Goal: Find specific page/section: Find specific page/section

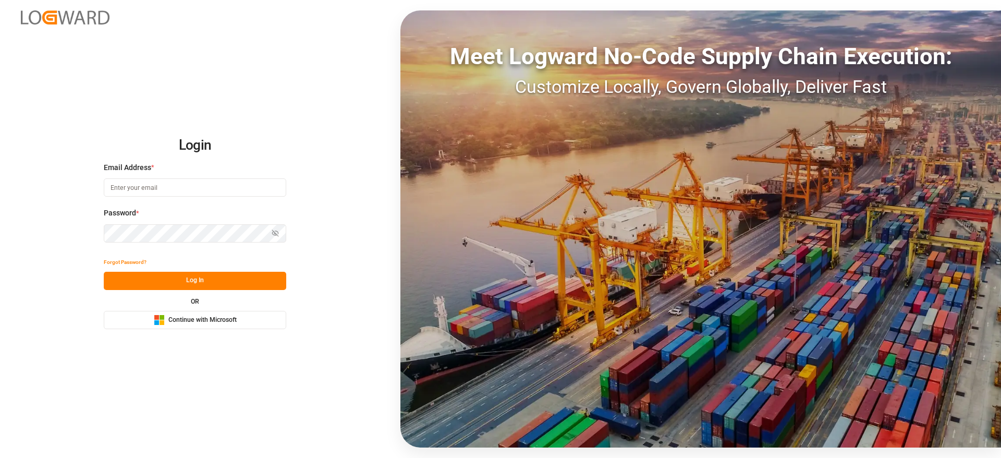
click at [206, 314] on div "Microsoft Logo Continue with Microsoft" at bounding box center [195, 319] width 83 height 11
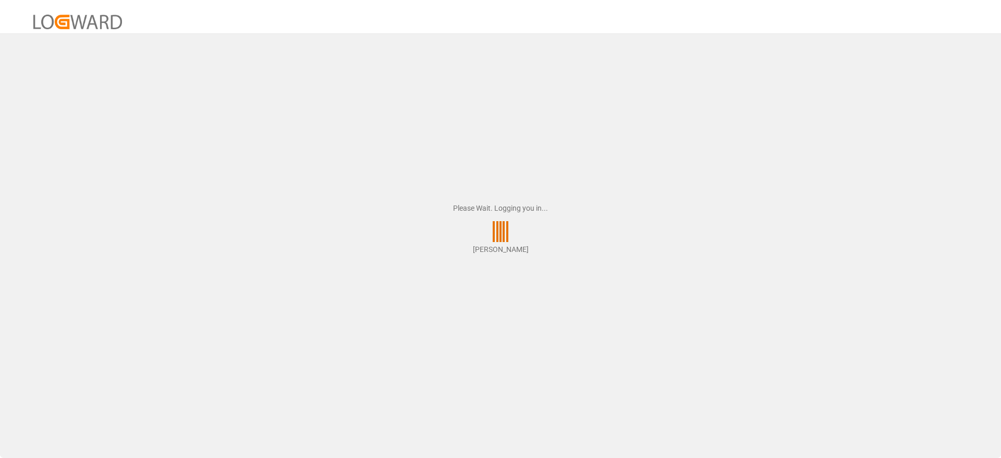
click at [467, 67] on div "Please Wait. Logging you in... [PERSON_NAME]" at bounding box center [500, 229] width 1001 height 458
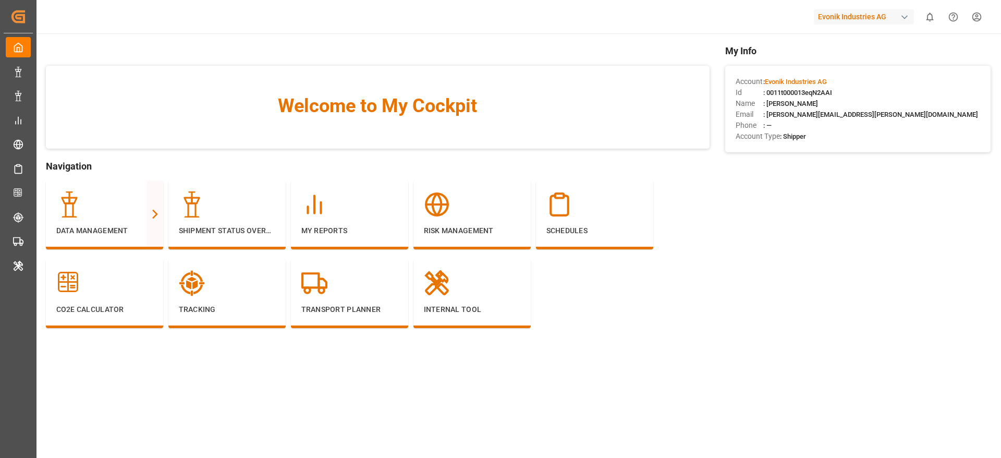
click at [869, 14] on div "Evonik Industries AG" at bounding box center [864, 16] width 100 height 15
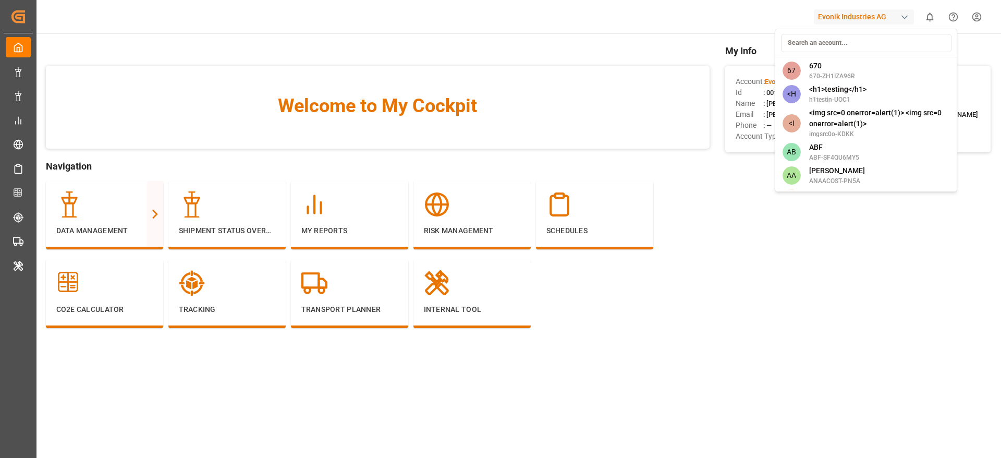
click at [850, 40] on input at bounding box center [866, 43] width 170 height 18
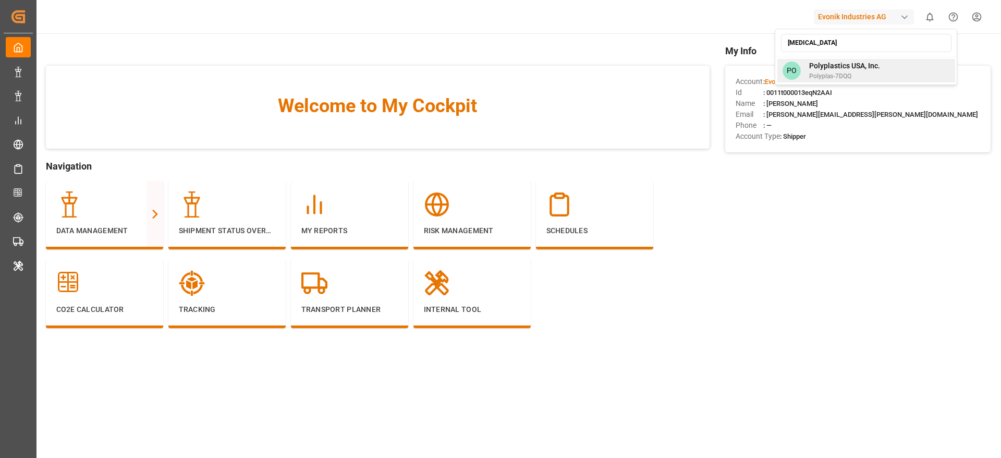
type input "[MEDICAL_DATA]"
click at [921, 75] on div "PO Polyplastics USA, Inc. Polyplas-7DQQ" at bounding box center [866, 70] width 178 height 23
